Goal: Task Accomplishment & Management: Use online tool/utility

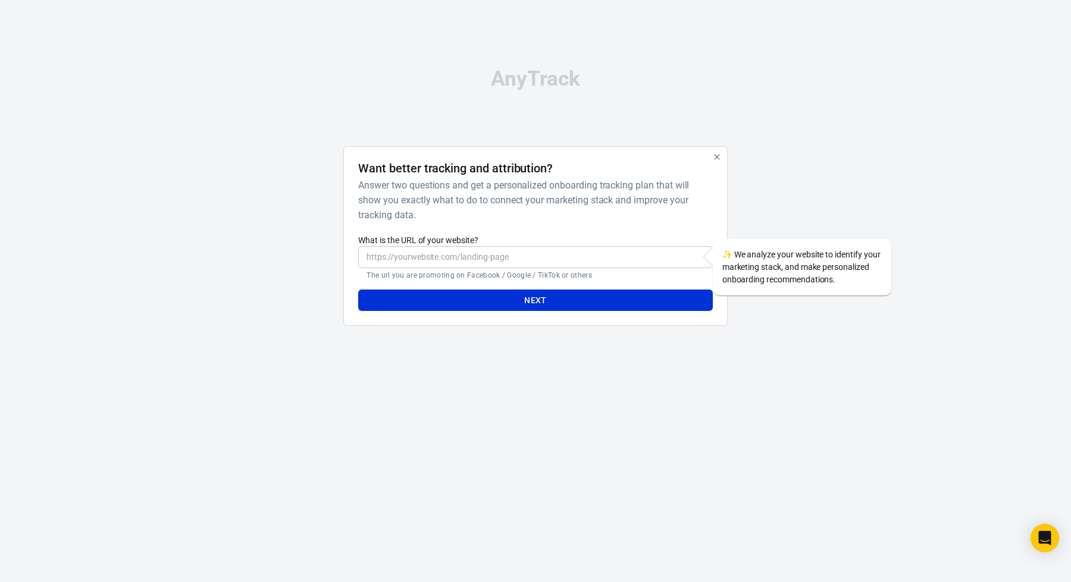
click at [472, 161] on h4 "Want better tracking and attribution?" at bounding box center [455, 168] width 194 height 14
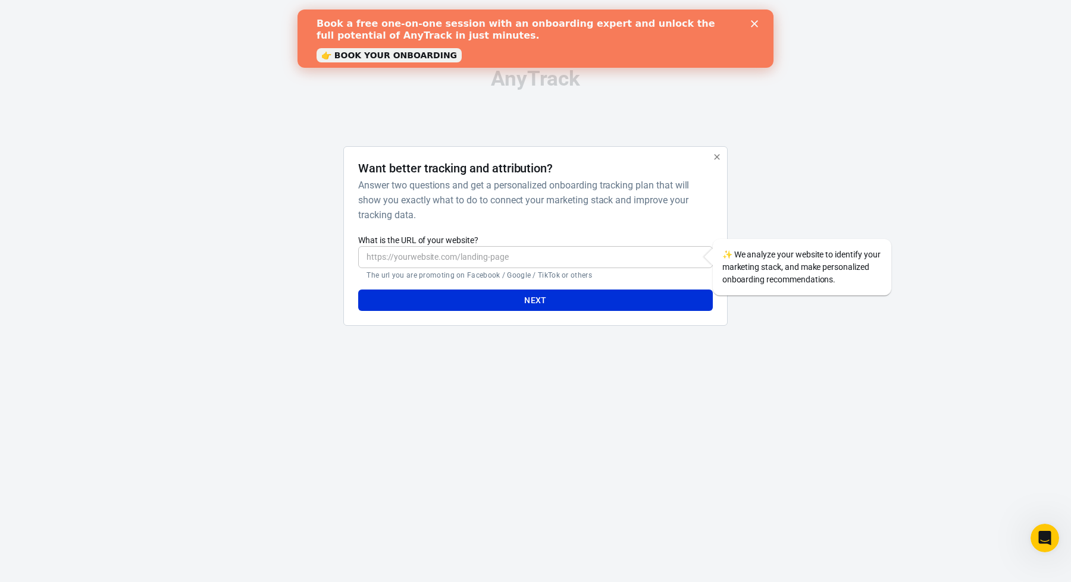
click at [716, 154] on icon "button" at bounding box center [717, 157] width 10 height 10
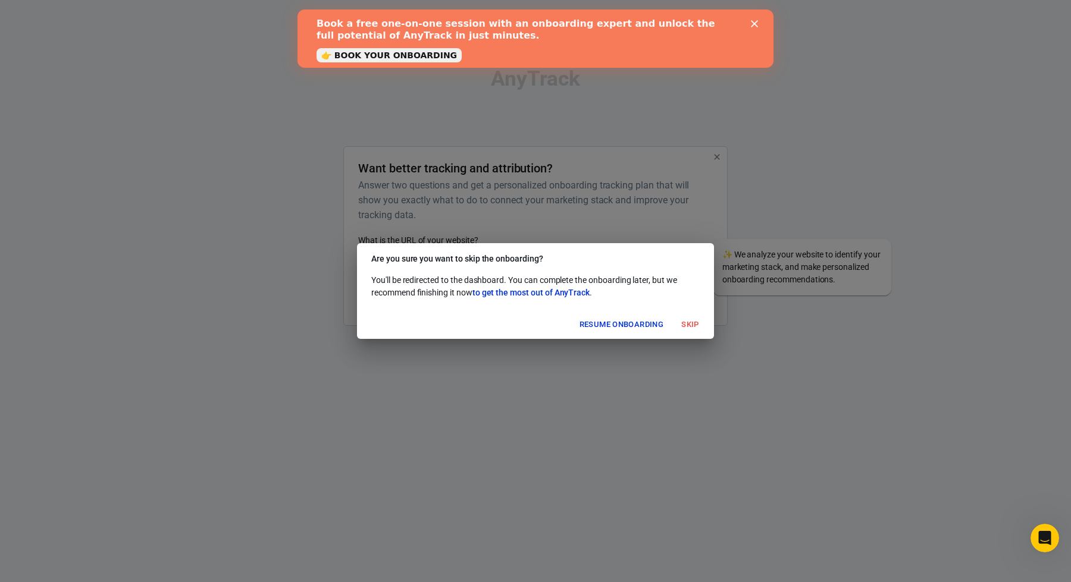
click at [716, 154] on div "Are you sure you want to skip the onboarding? You'll be redirected to the dashb…" at bounding box center [535, 291] width 1071 height 582
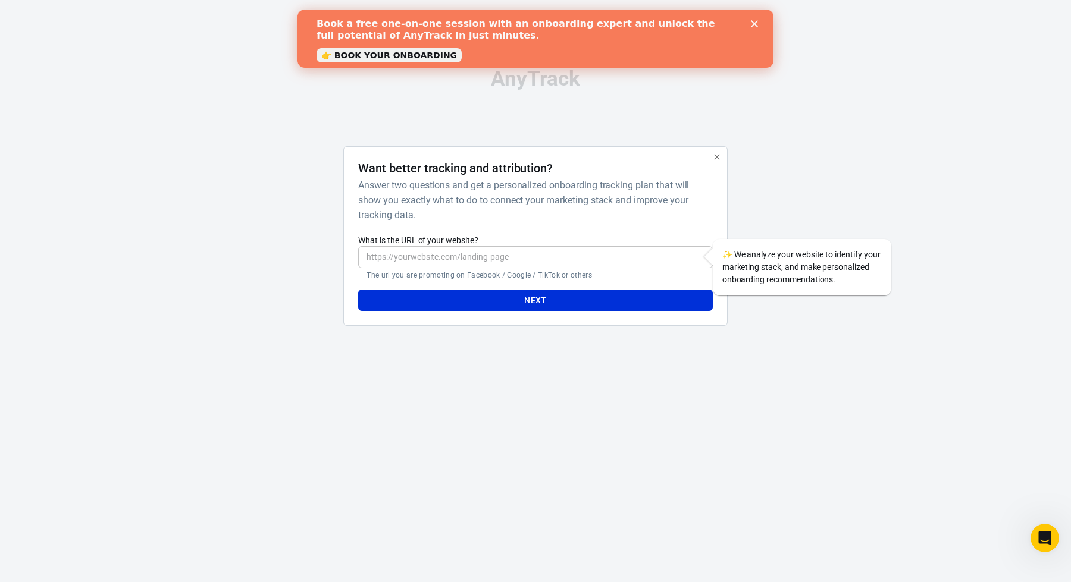
click at [752, 22] on polygon "Close" at bounding box center [754, 23] width 7 height 7
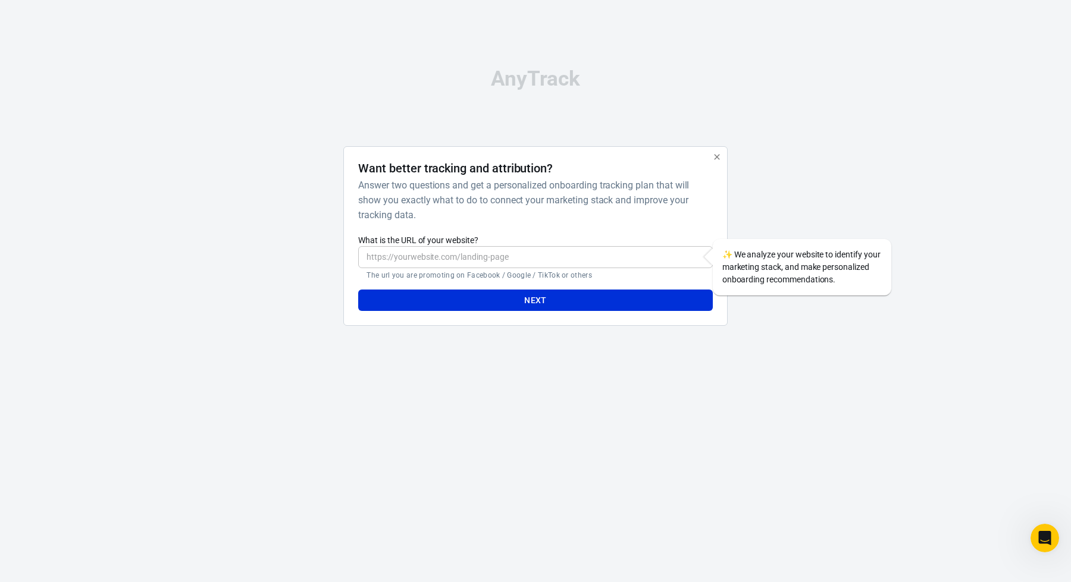
click at [420, 186] on h6 "Answer two questions and get a personalized onboarding tracking plan that will …" at bounding box center [532, 200] width 349 height 45
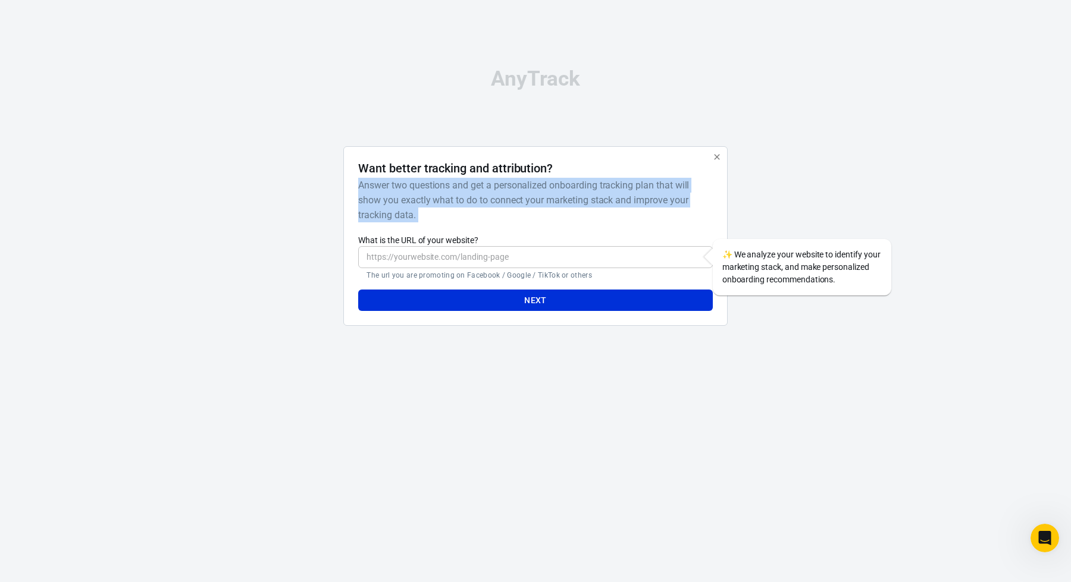
click at [420, 186] on h6 "Answer two questions and get a personalized onboarding tracking plan that will …" at bounding box center [532, 200] width 349 height 45
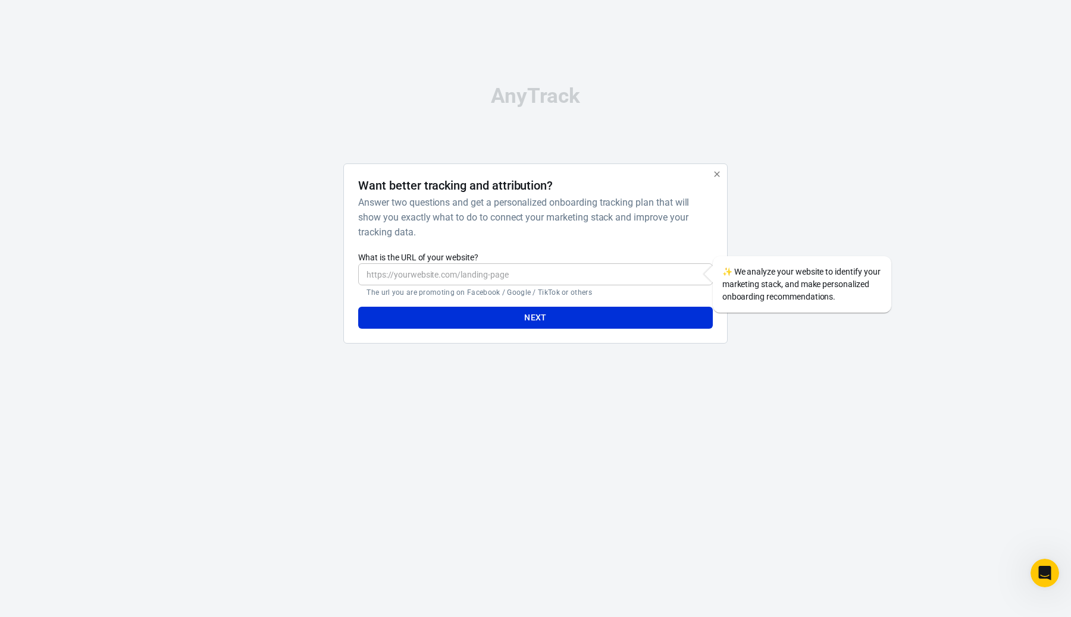
click at [470, 280] on input "What is the URL of your website?" at bounding box center [535, 274] width 354 height 22
paste input "[URL][DOMAIN_NAME]"
type input "[URL][DOMAIN_NAME]"
click at [476, 318] on button "Next" at bounding box center [535, 318] width 354 height 22
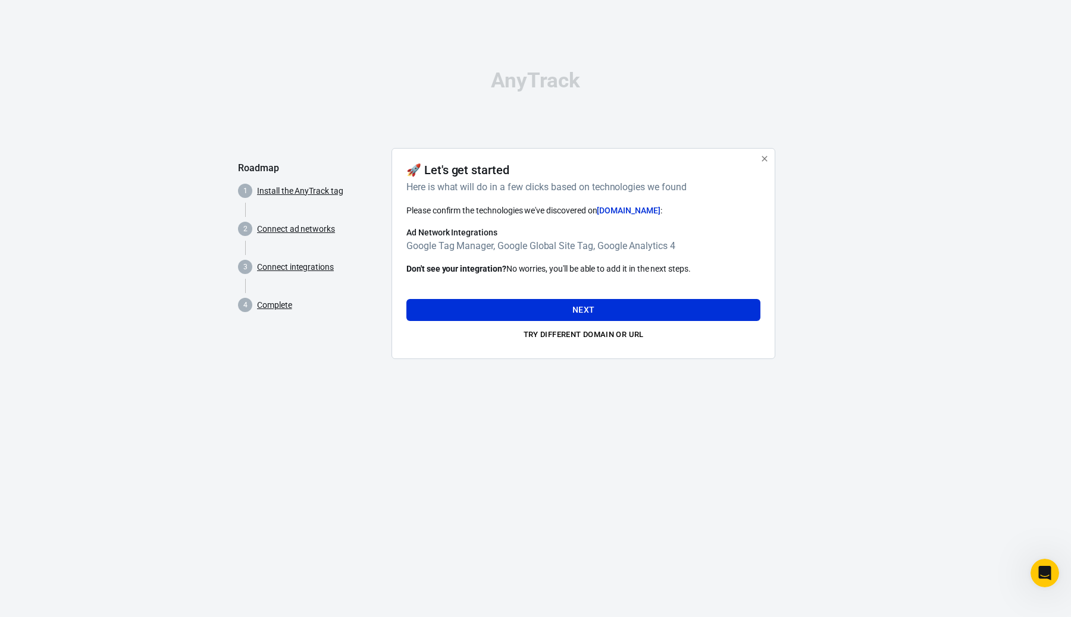
click at [447, 237] on h6 "Ad Network Integrations" at bounding box center [583, 233] width 354 height 12
click at [551, 303] on button "Next" at bounding box center [583, 310] width 354 height 22
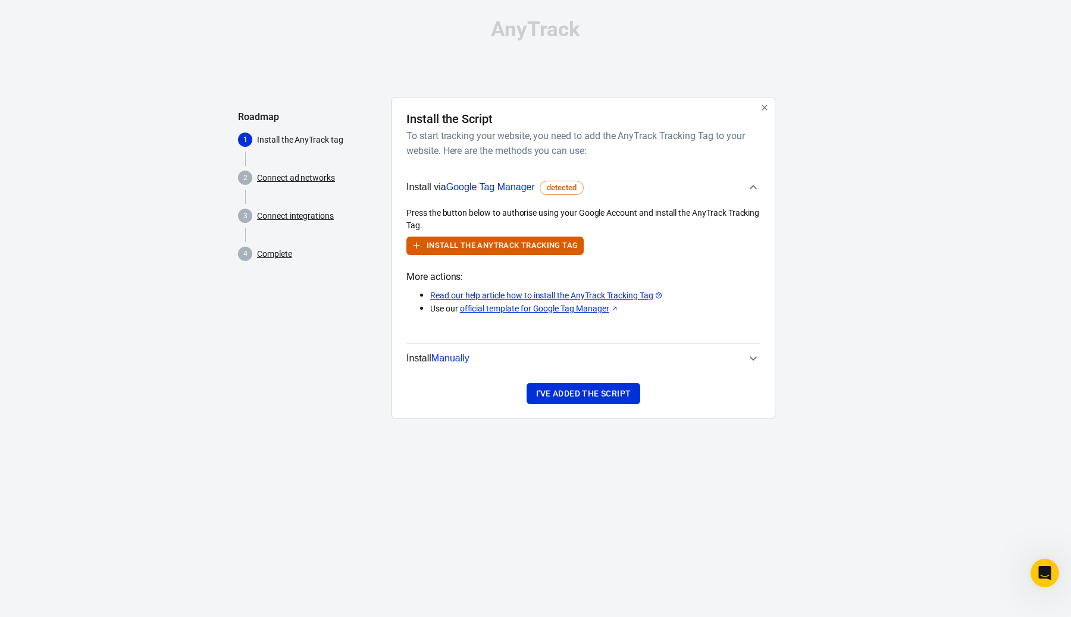
click at [414, 145] on h6 "To start tracking your website, you need to add the AnyTrack Tracking Tag to yo…" at bounding box center [580, 143] width 349 height 30
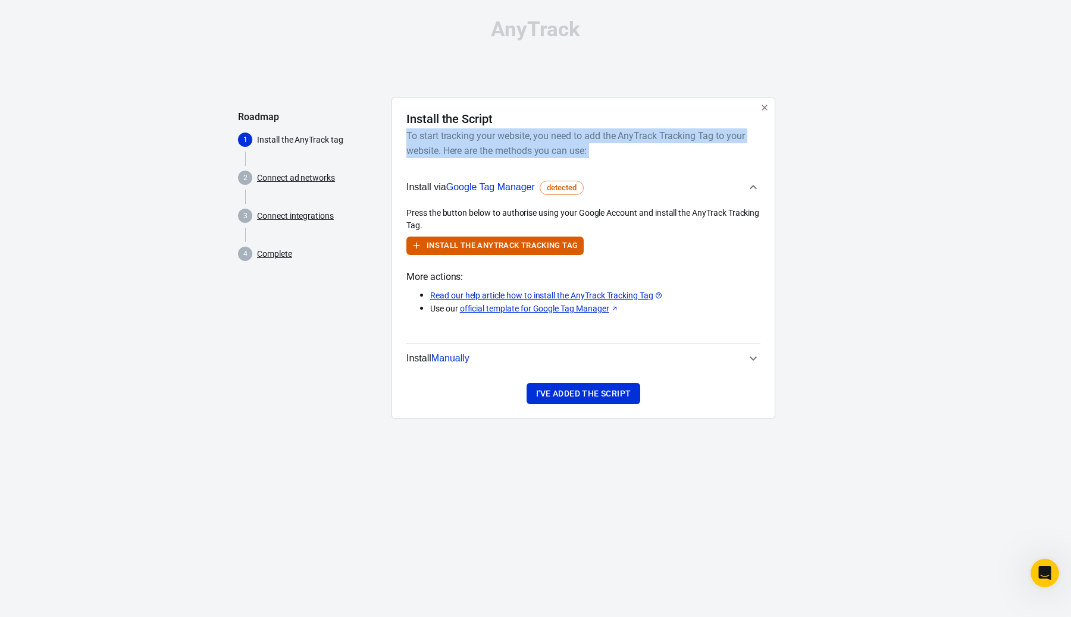
click at [414, 145] on h6 "To start tracking your website, you need to add the AnyTrack Tracking Tag to yo…" at bounding box center [580, 143] width 349 height 30
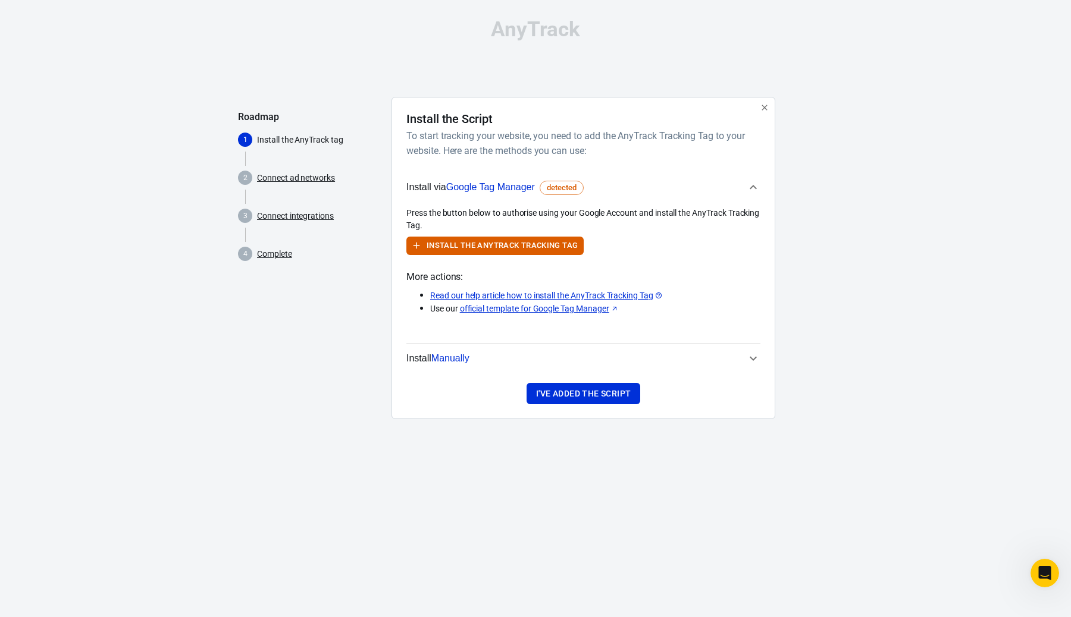
click at [450, 309] on p "Use our official template for Google Tag Manager" at bounding box center [595, 309] width 330 height 12
click at [746, 358] on icon "button" at bounding box center [753, 358] width 14 height 14
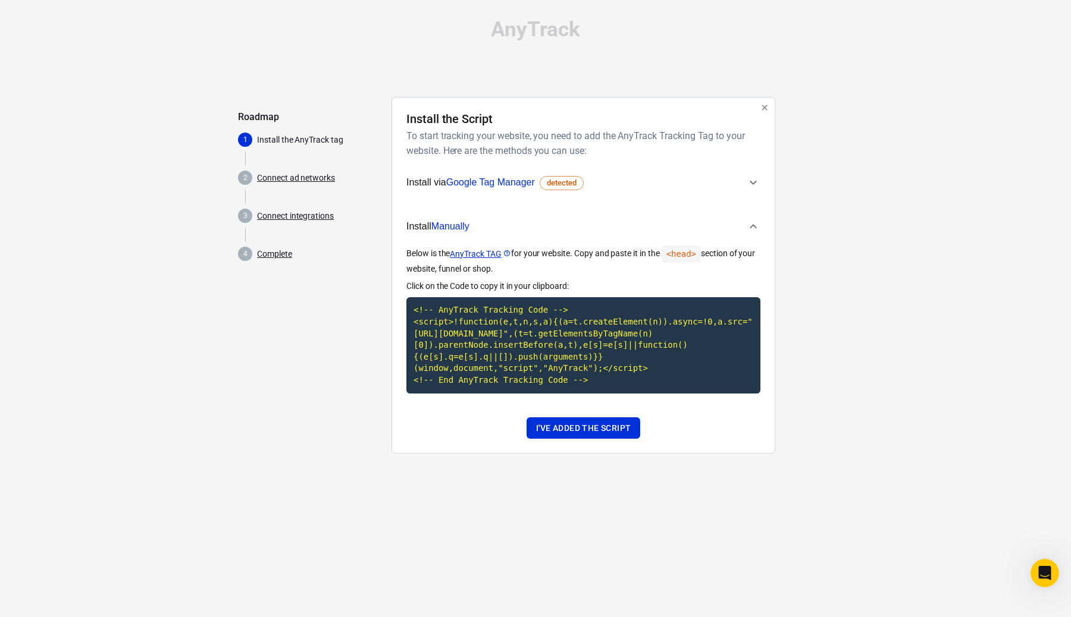
click at [495, 235] on button "Install Manually" at bounding box center [583, 226] width 354 height 39
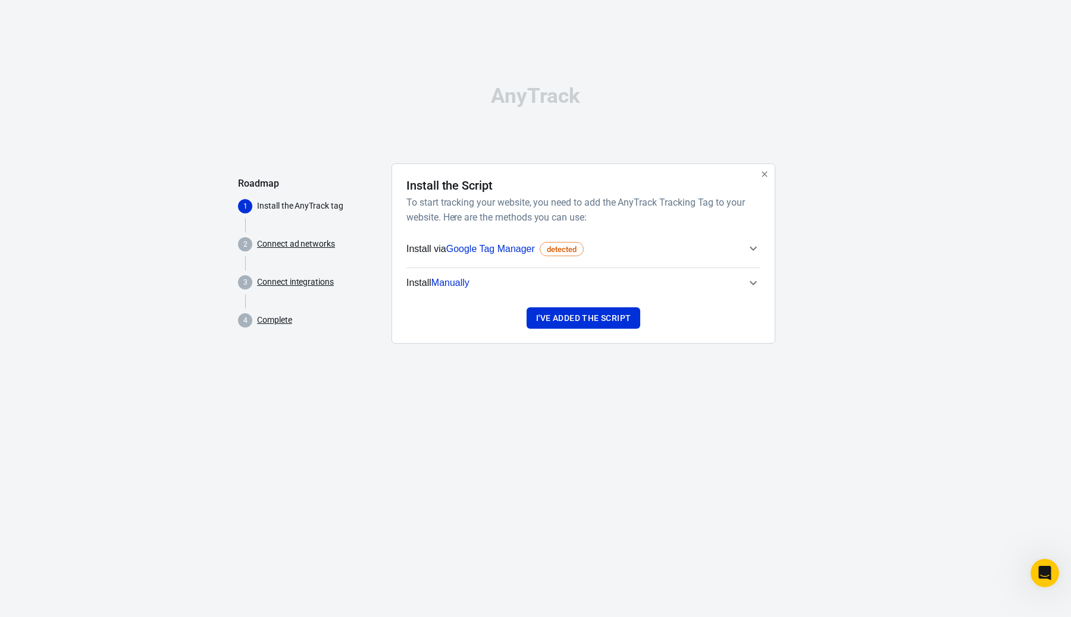
click at [495, 235] on button "Install via Google Tag Manager detected" at bounding box center [583, 249] width 354 height 30
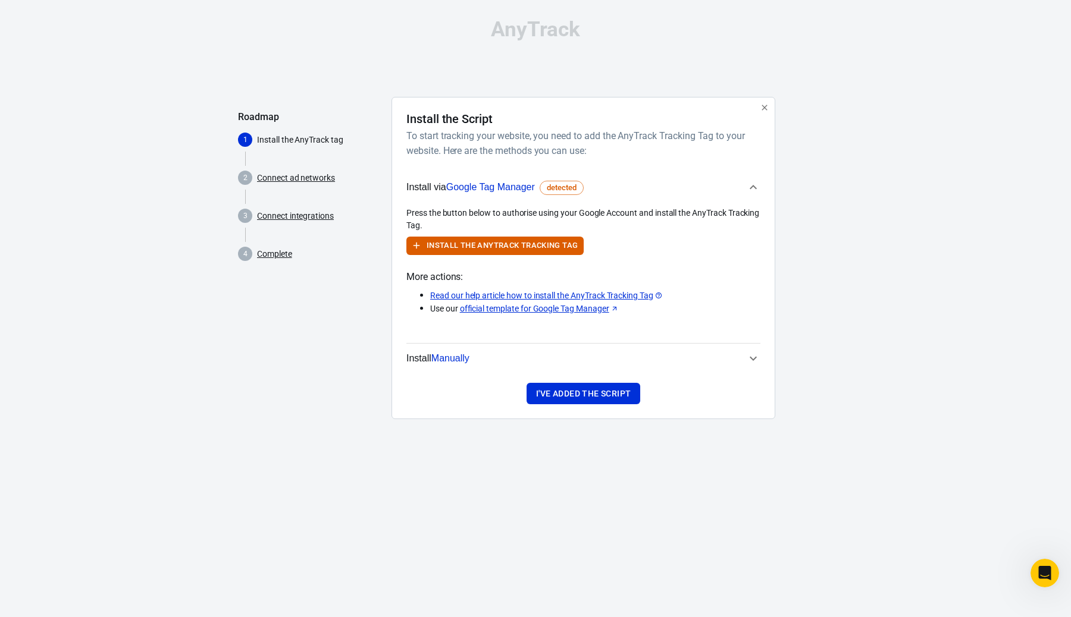
click at [422, 279] on span "More actions:" at bounding box center [583, 276] width 354 height 15
click at [412, 359] on span "Install Manually" at bounding box center [437, 358] width 63 height 15
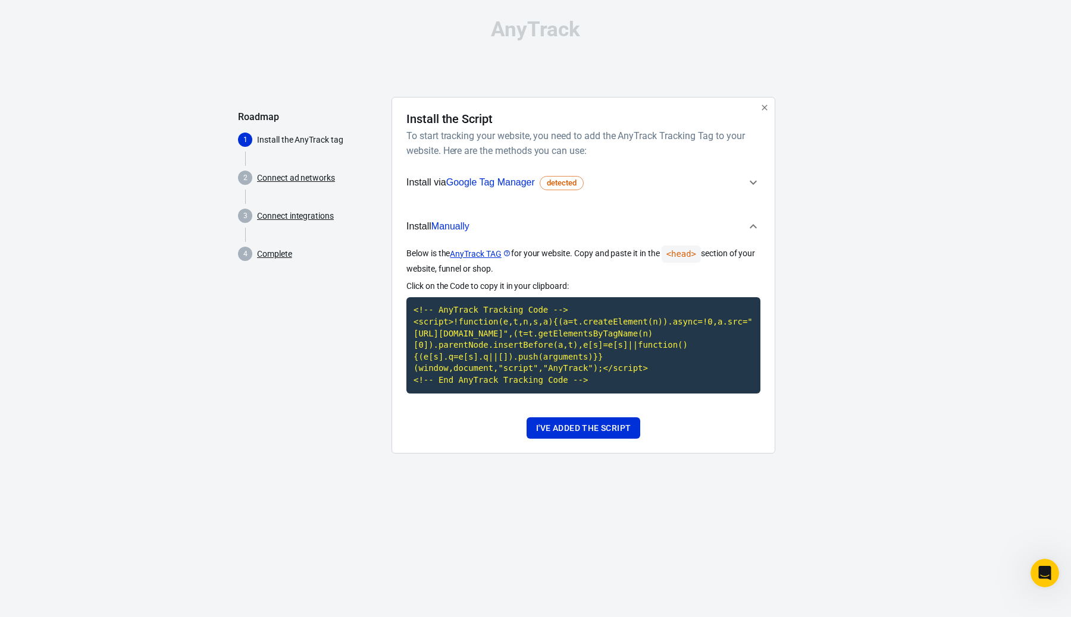
click at [422, 255] on p "Below is the AnyTrack TAG for your website. Copy and paste it in the <head> sec…" at bounding box center [583, 261] width 354 height 30
click at [418, 230] on span "Install Manually" at bounding box center [437, 226] width 63 height 15
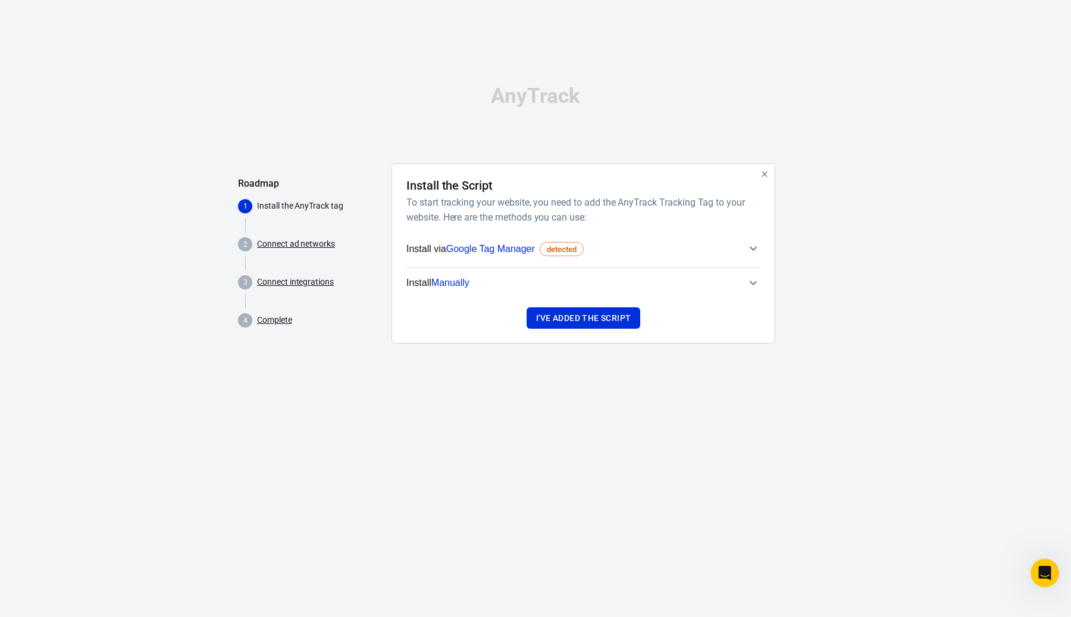
click at [167, 191] on div "AnyTrack Roadmap 1 Install the AnyTrack tag 2 Connect ad networks 3 Connect int…" at bounding box center [535, 219] width 1071 height 439
click at [426, 249] on span "Install via Google Tag Manager detected" at bounding box center [494, 248] width 177 height 15
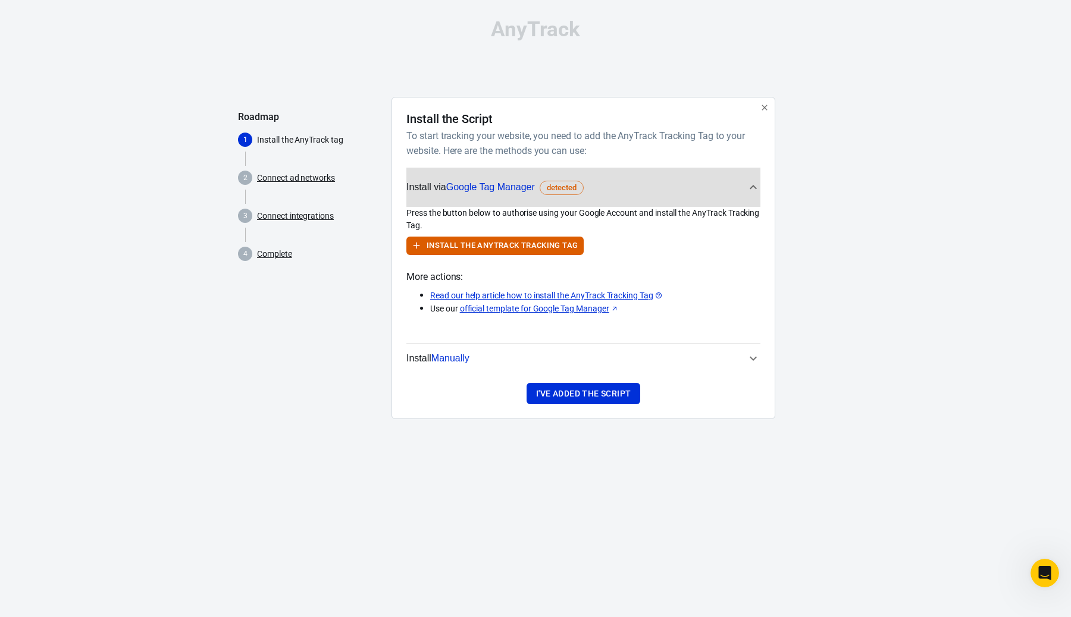
click at [410, 359] on span "Install Manually" at bounding box center [437, 358] width 63 height 15
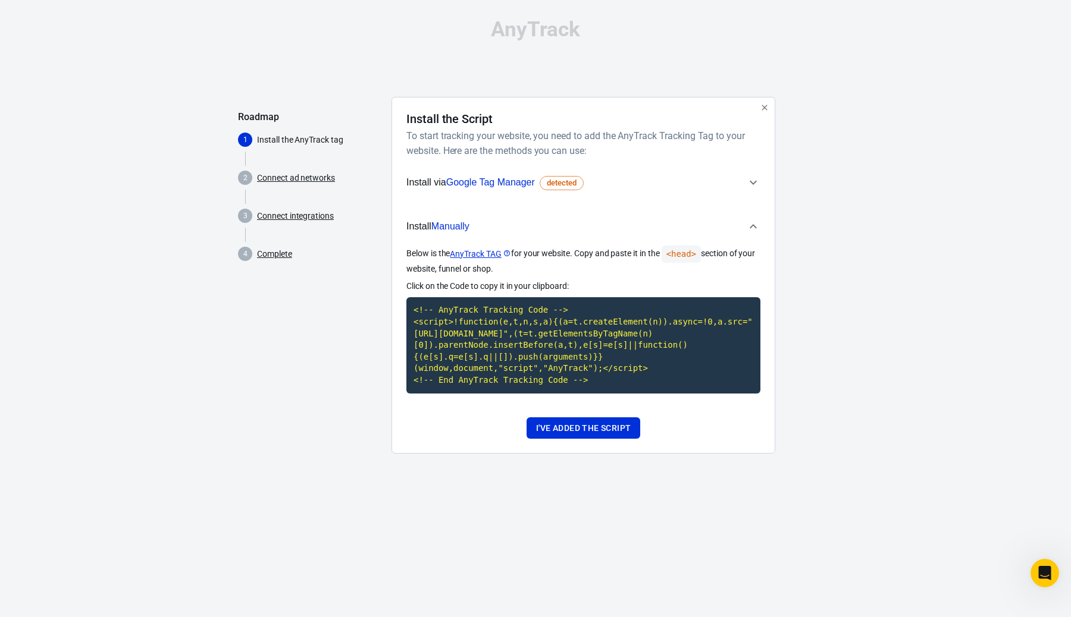
click at [531, 256] on p "Below is the AnyTrack TAG for your website. Copy and paste it in the <head> sec…" at bounding box center [583, 261] width 354 height 30
click at [679, 256] on code "<head>" at bounding box center [680, 254] width 39 height 17
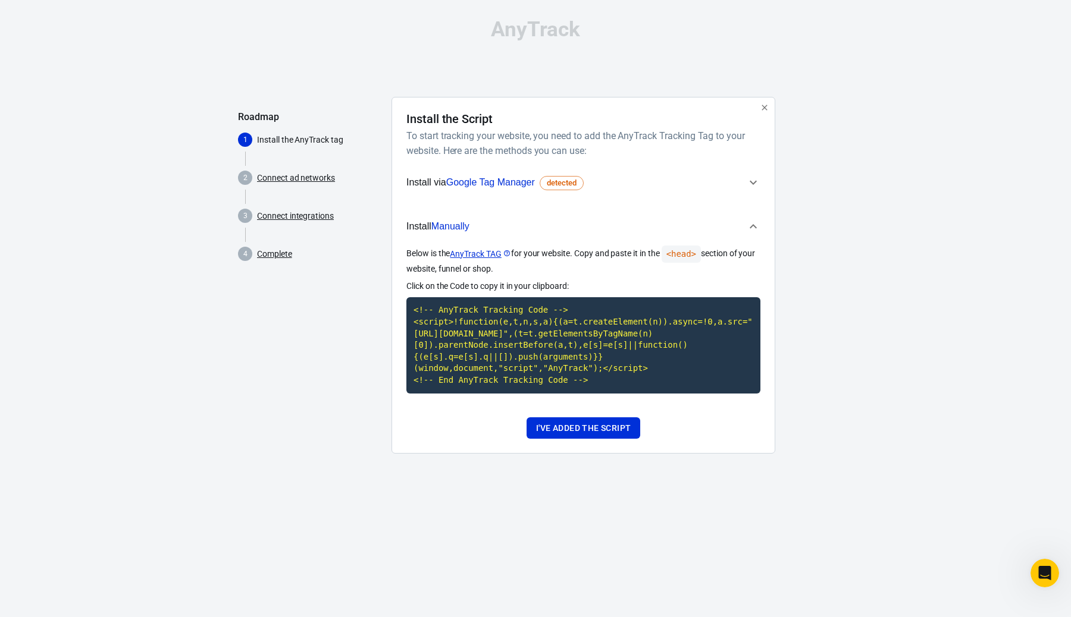
click at [679, 256] on code "<head>" at bounding box center [680, 254] width 39 height 17
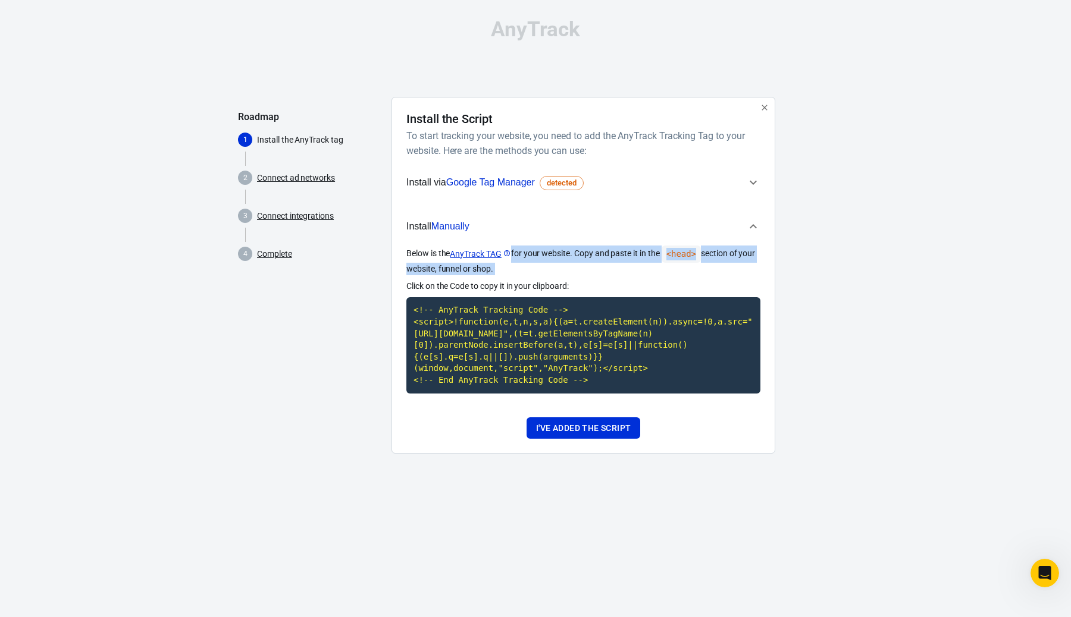
click at [679, 256] on code "<head>" at bounding box center [680, 254] width 39 height 17
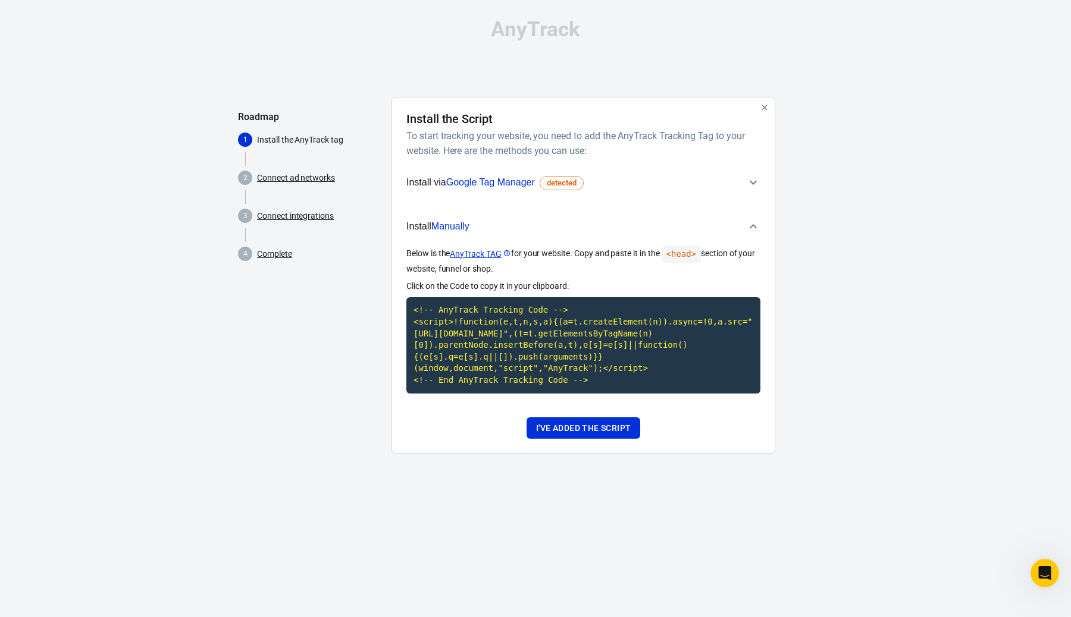
click at [464, 268] on p "Below is the AnyTrack TAG for your website. Copy and paste it in the <head> sec…" at bounding box center [583, 261] width 354 height 30
click at [836, 377] on div "AnyTrack Roadmap 1 Install the AnyTrack tag 2 Connect ad networks 3 Connect int…" at bounding box center [535, 241] width 1071 height 482
click at [515, 354] on code "<!-- AnyTrack Tracking Code --> <script>!function(e,t,n,s,a){(a=t.createElement…" at bounding box center [583, 345] width 354 height 96
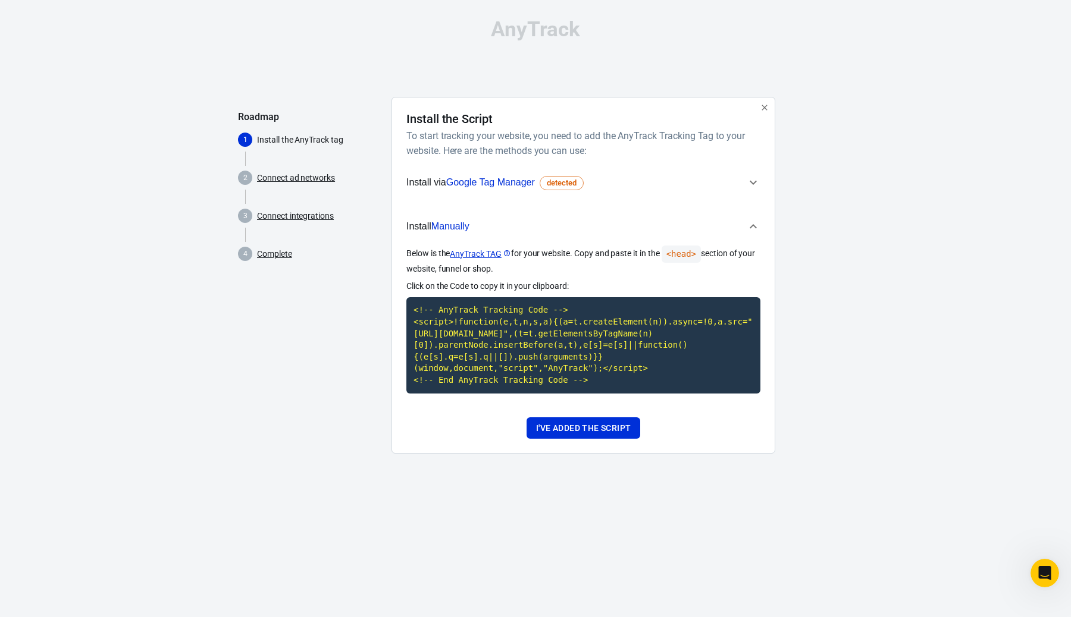
click at [807, 371] on div at bounding box center [808, 280] width 48 height 366
click at [565, 347] on code "<!-- AnyTrack Tracking Code --> <script>!function(e,t,n,s,a){(a=t.createElement…" at bounding box center [583, 345] width 354 height 96
click at [432, 286] on p "Click on the Code to copy it in your clipboard:" at bounding box center [583, 286] width 354 height 12
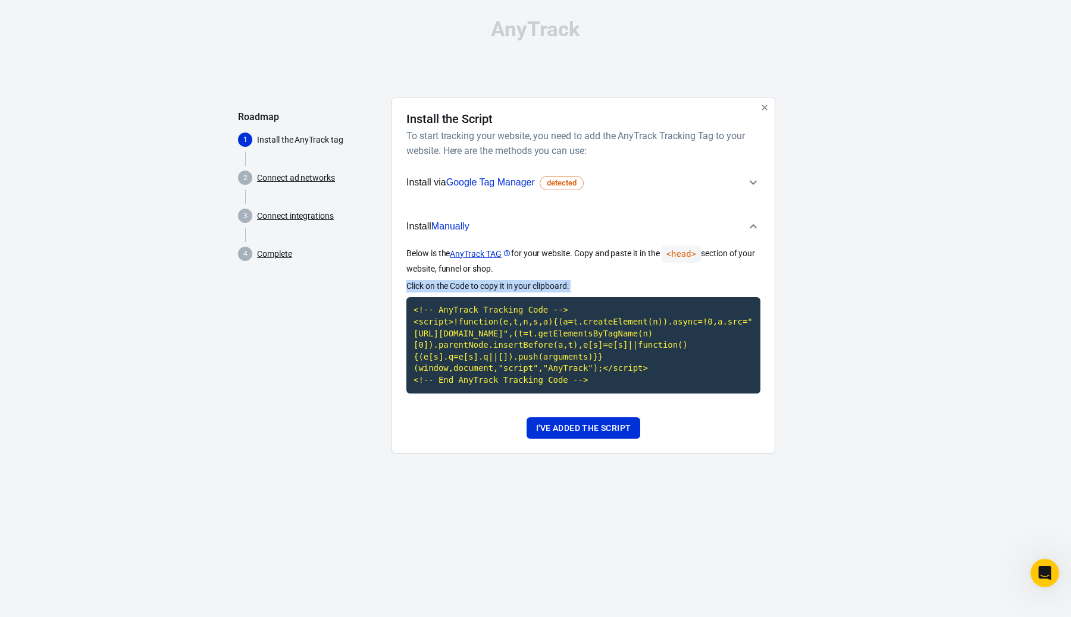
click at [432, 286] on p "Click on the Code to copy it in your clipboard:" at bounding box center [583, 286] width 354 height 12
click at [427, 185] on span "Install via Google Tag Manager detected" at bounding box center [494, 182] width 177 height 15
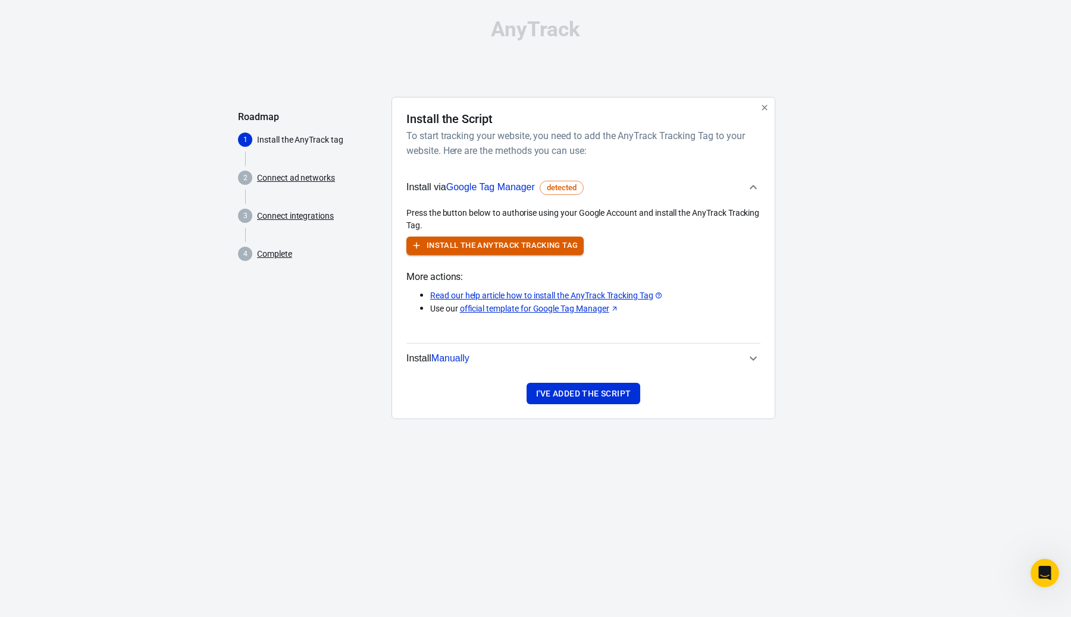
click at [435, 246] on button "Install the AnyTrack Tracking Tag" at bounding box center [494, 246] width 177 height 18
